Goal: Task Accomplishment & Management: Use online tool/utility

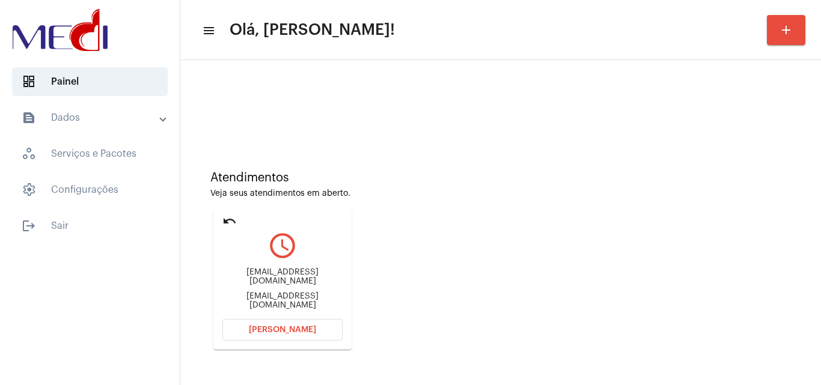
click at [316, 297] on div "[EMAIL_ADDRESS][DOMAIN_NAME]" at bounding box center [282, 301] width 120 height 18
copy mat-card-content "[EMAIL_ADDRESS][DOMAIN_NAME] [PERSON_NAME]"
click at [282, 328] on span "[PERSON_NAME]" at bounding box center [282, 330] width 67 height 8
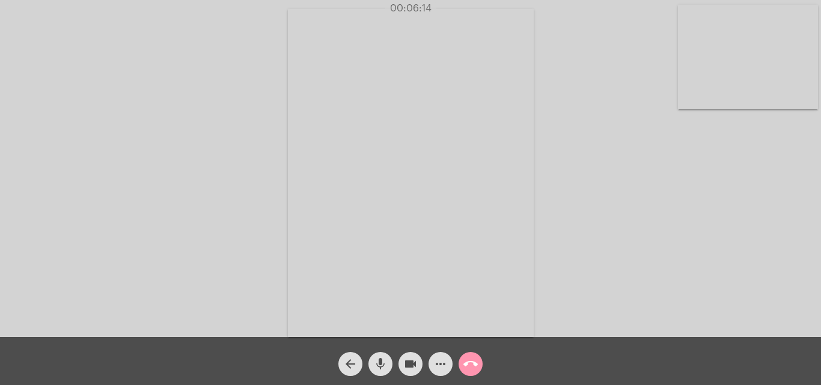
click at [467, 367] on mat-icon "call_end" at bounding box center [471, 364] width 14 height 14
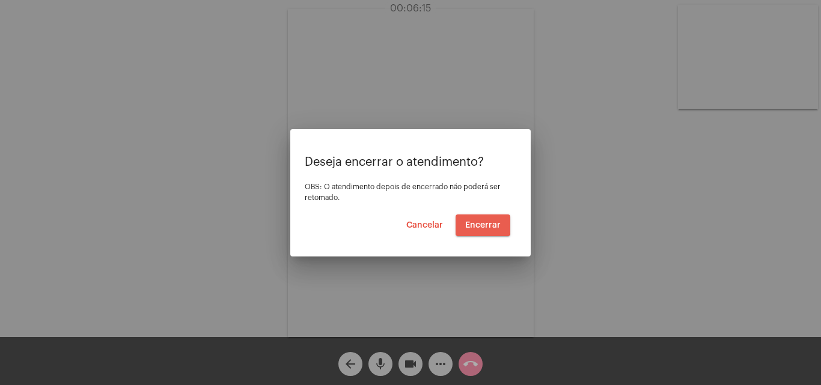
click at [474, 221] on span "Encerrar" at bounding box center [482, 225] width 35 height 8
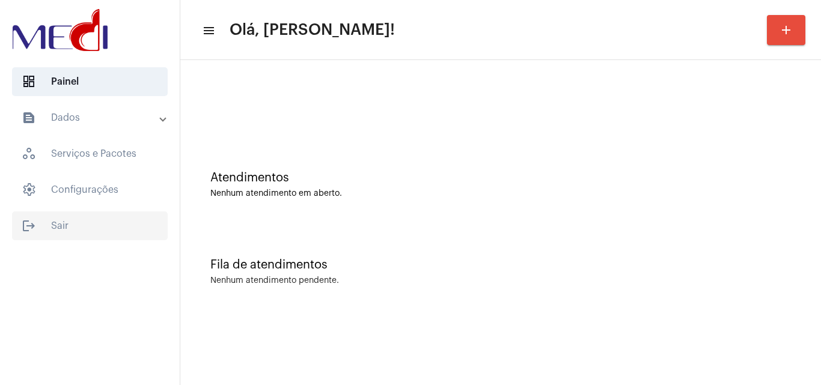
click at [74, 227] on span "logout Sair" at bounding box center [90, 226] width 156 height 29
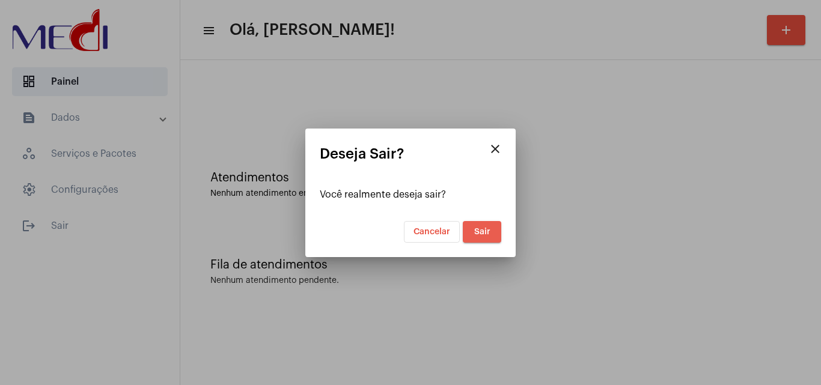
click at [483, 236] on span "Sair" at bounding box center [482, 232] width 16 height 8
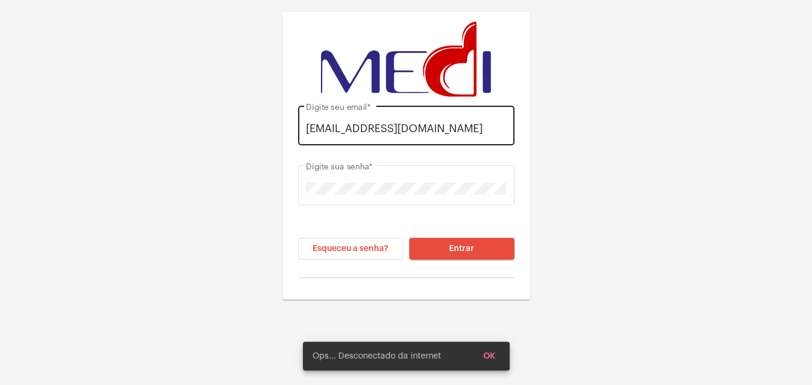
click at [405, 127] on input "[EMAIL_ADDRESS][DOMAIN_NAME]" at bounding box center [406, 129] width 200 height 12
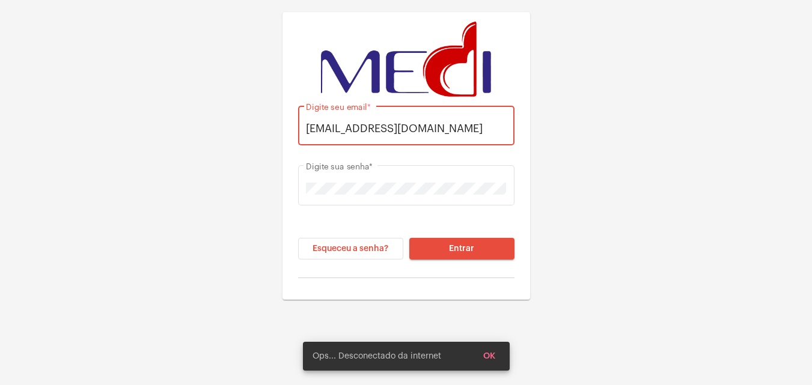
click at [405, 127] on input "[EMAIL_ADDRESS][DOMAIN_NAME]" at bounding box center [406, 129] width 200 height 12
click at [249, 186] on div "[EMAIL_ADDRESS][DOMAIN_NAME] Digite seu email * Digite sua senha * Esqueceu a s…" at bounding box center [406, 150] width 812 height 300
click at [419, 125] on input "[EMAIL_ADDRESS][DOMAIN_NAME]" at bounding box center [406, 129] width 200 height 12
type input "[EMAIL_ADDRESS][DOMAIN_NAME]"
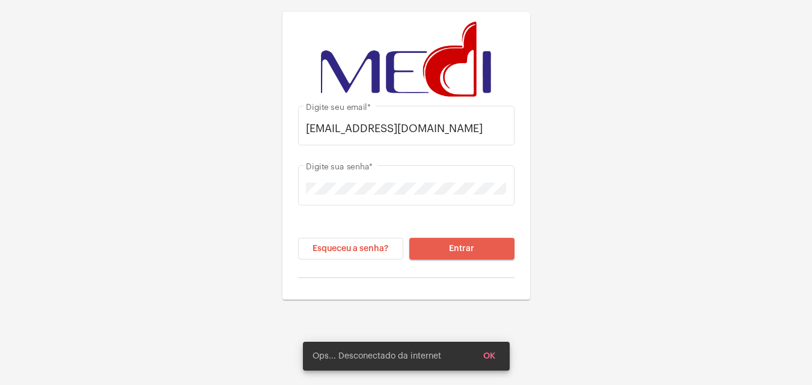
click at [477, 248] on button "Entrar" at bounding box center [462, 249] width 105 height 22
